Goal: Task Accomplishment & Management: Use online tool/utility

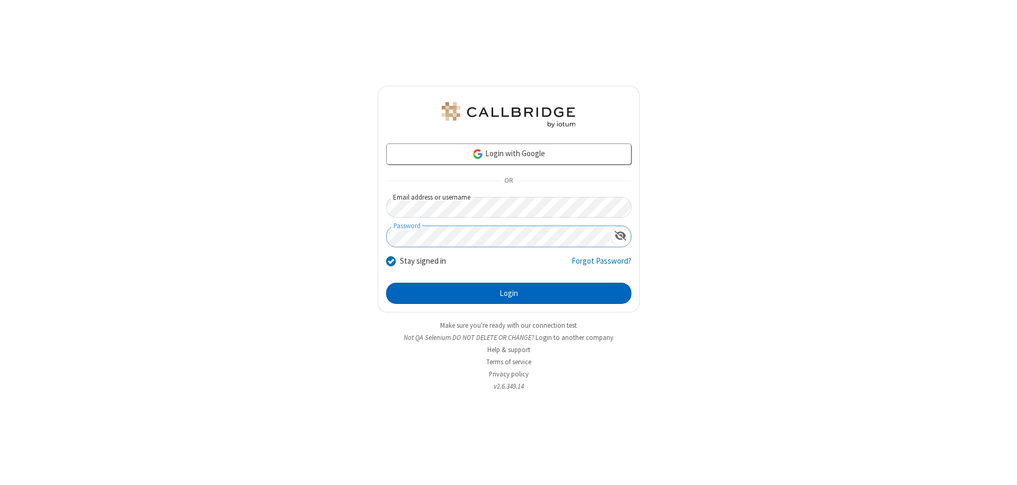
click at [509, 293] on button "Login" at bounding box center [508, 293] width 245 height 21
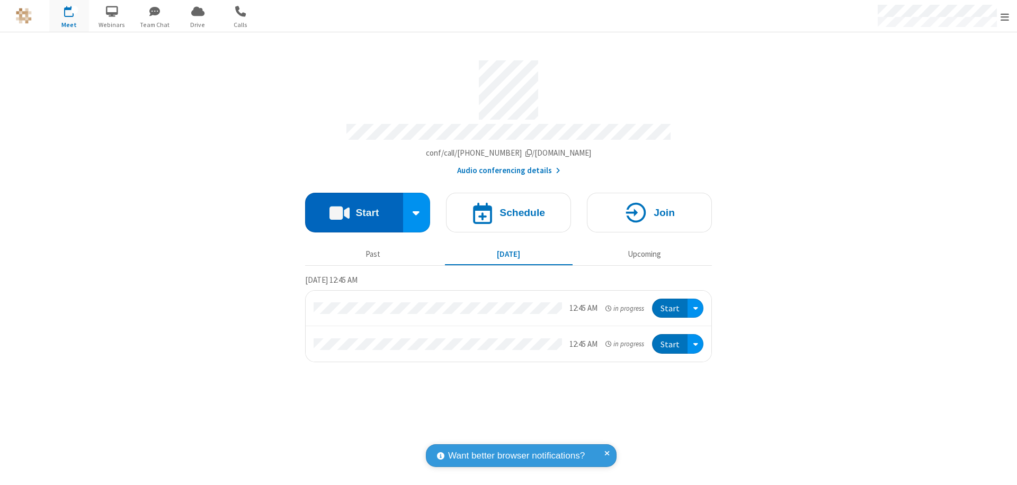
click at [354, 208] on button "Start" at bounding box center [354, 213] width 98 height 40
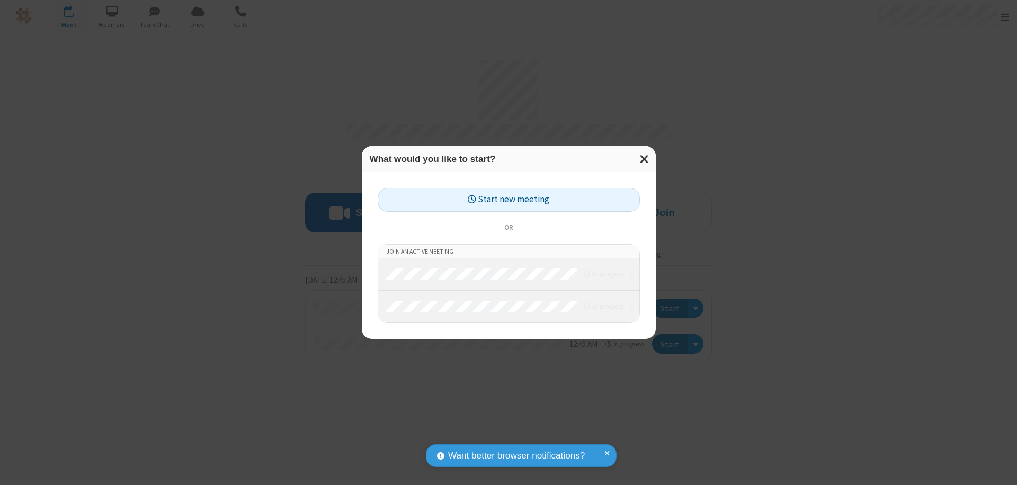
click at [509, 200] on button "Start new meeting" at bounding box center [509, 200] width 262 height 24
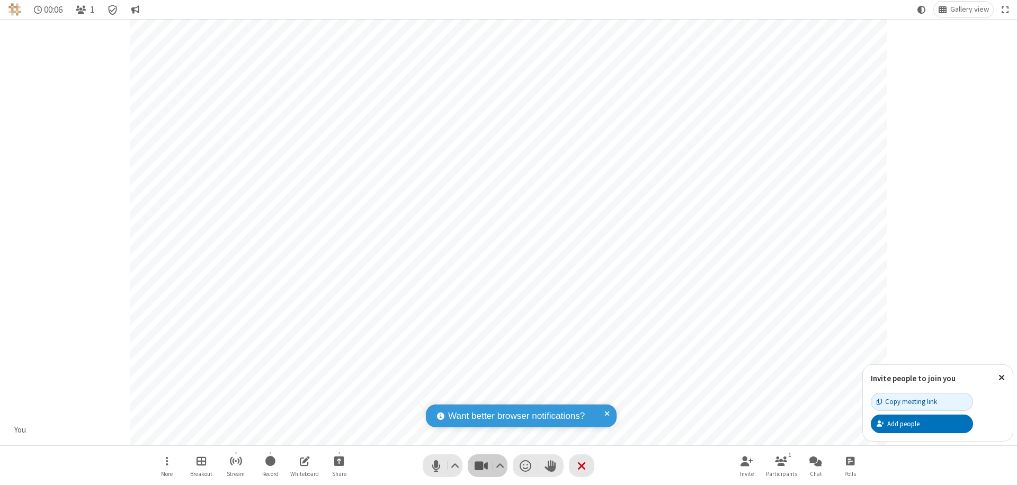
click at [481, 466] on span "Stop video (⌘+Shift+V)" at bounding box center [481, 465] width 16 height 15
click at [481, 466] on span "Start video (⌘+Shift+V)" at bounding box center [481, 465] width 16 height 15
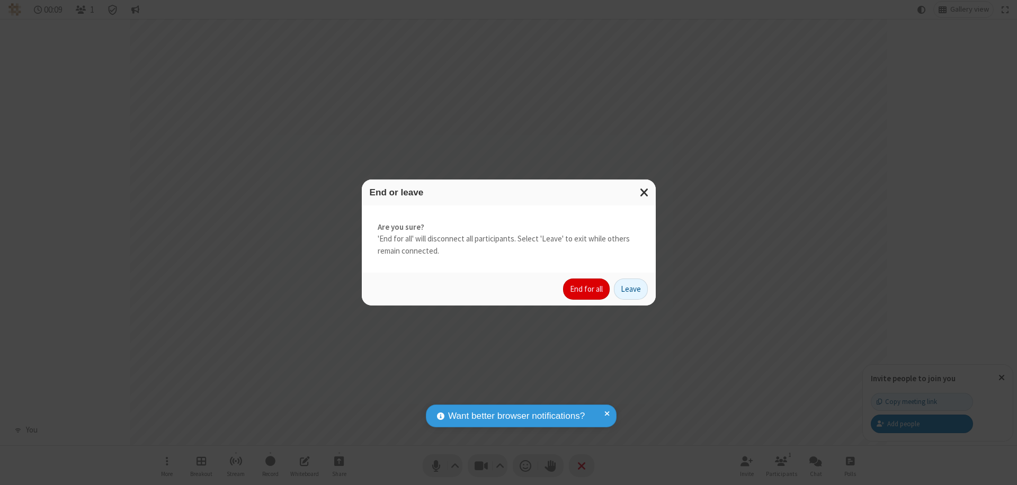
click at [587, 289] on button "End for all" at bounding box center [586, 289] width 47 height 21
